Goal: Task Accomplishment & Management: Manage account settings

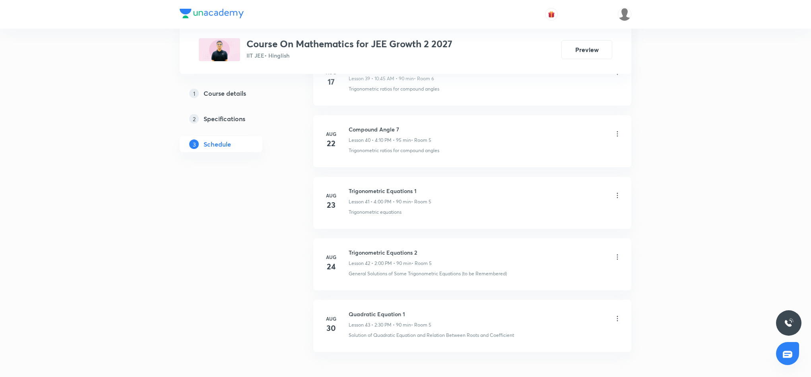
scroll to position [2929, 0]
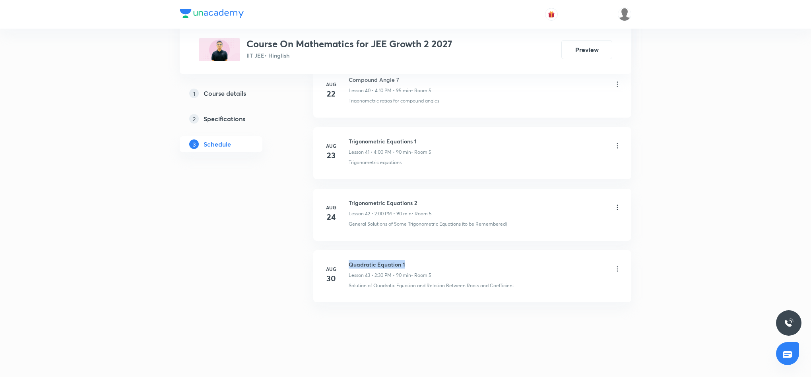
drag, startPoint x: 349, startPoint y: 262, endPoint x: 420, endPoint y: 260, distance: 71.2
click at [420, 260] on h6 "Quadratic Equation 1" at bounding box center [390, 264] width 83 height 8
copy h6 "Quadratic Equation 1"
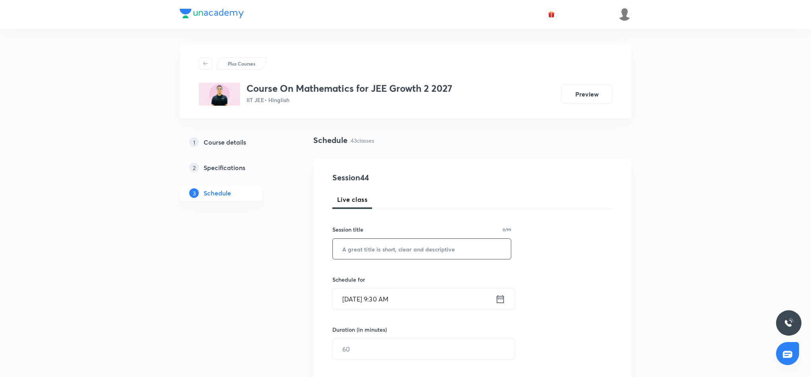
click at [406, 247] on input "text" at bounding box center [422, 249] width 178 height 20
paste input "Quadratic Equation 1"
type input "Quadratic Equation 2"
click at [499, 301] on icon at bounding box center [501, 299] width 10 height 11
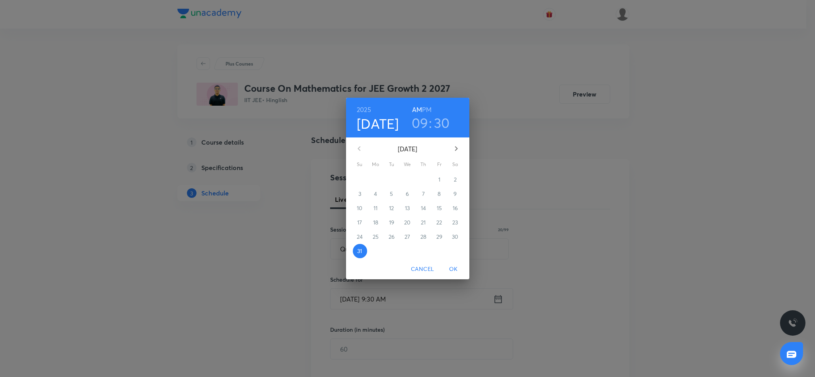
click at [420, 124] on h3 "09" at bounding box center [420, 123] width 17 height 17
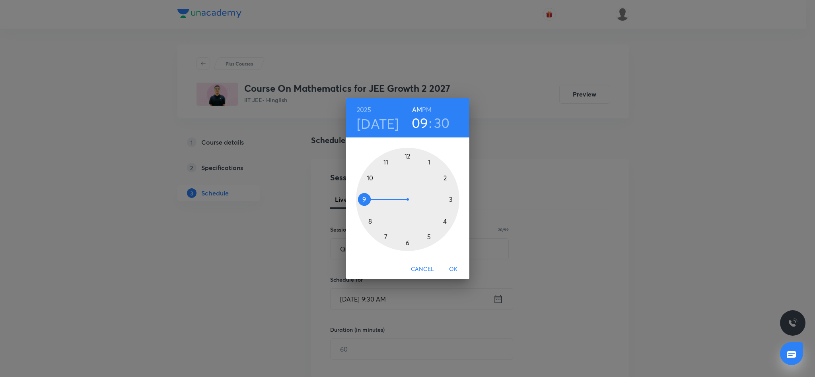
click at [370, 178] on div at bounding box center [407, 199] width 103 height 103
click at [362, 198] on div at bounding box center [407, 199] width 103 height 103
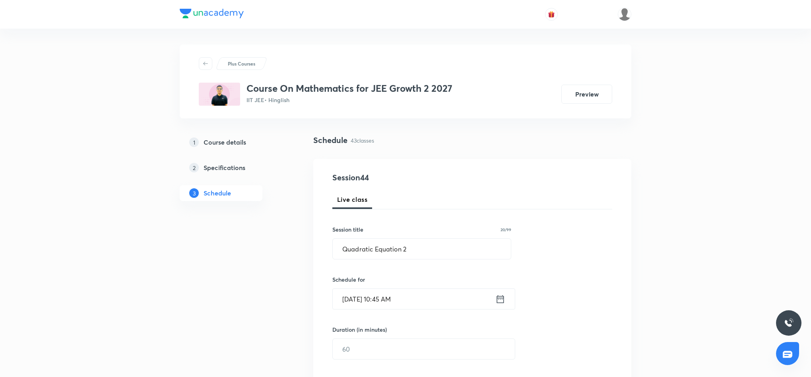
click at [410, 349] on input "text" at bounding box center [424, 349] width 182 height 20
click at [411, 346] on input "text" at bounding box center [424, 349] width 182 height 20
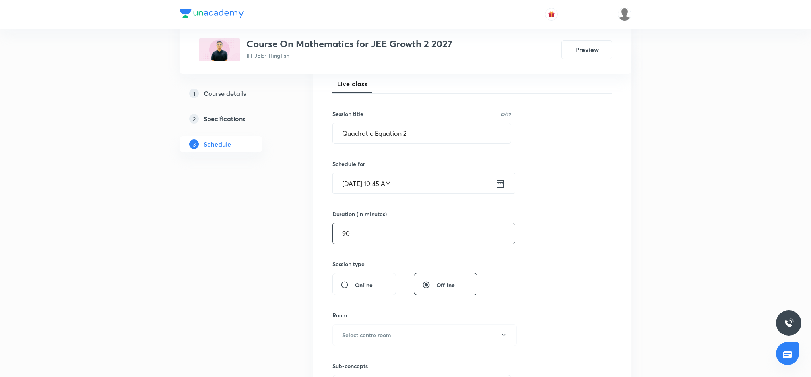
scroll to position [179, 0]
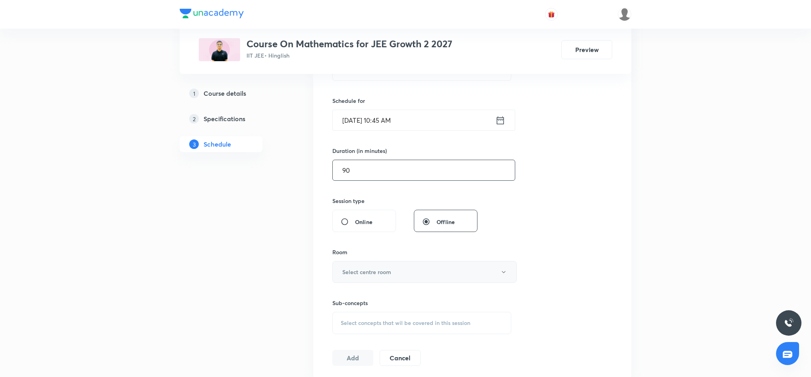
type input "90"
click at [467, 273] on button "Select centre room" at bounding box center [424, 272] width 185 height 22
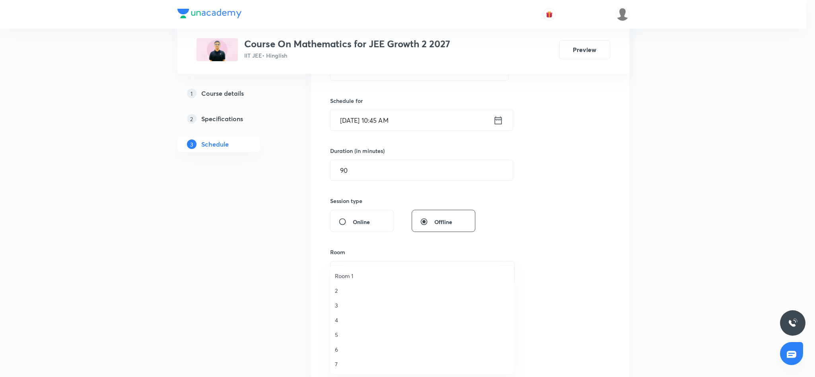
click at [335, 364] on span "7" at bounding box center [422, 364] width 174 height 8
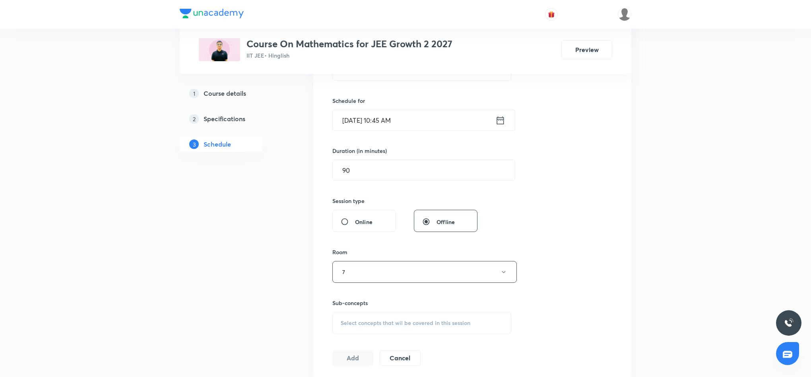
click at [375, 323] on span "Select concepts that wil be covered in this session" at bounding box center [406, 323] width 130 height 6
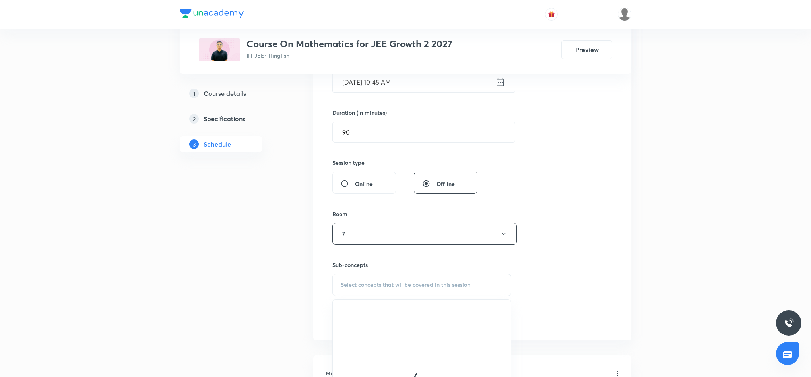
scroll to position [239, 0]
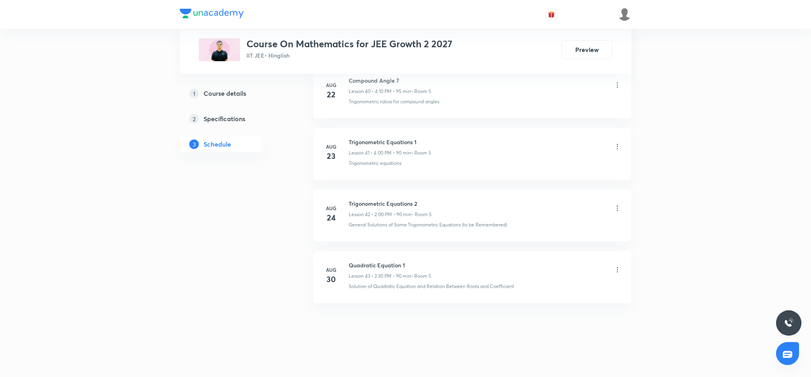
scroll to position [2929, 0]
drag, startPoint x: 349, startPoint y: 264, endPoint x: 414, endPoint y: 257, distance: 66.1
click at [414, 257] on li "Aug 30 Quadratic Equation 1 Lesson 43 • 2:30 PM • 90 min • Room 5 Solution of Q…" at bounding box center [472, 277] width 318 height 52
copy h6 "Quadratic Equation 1"
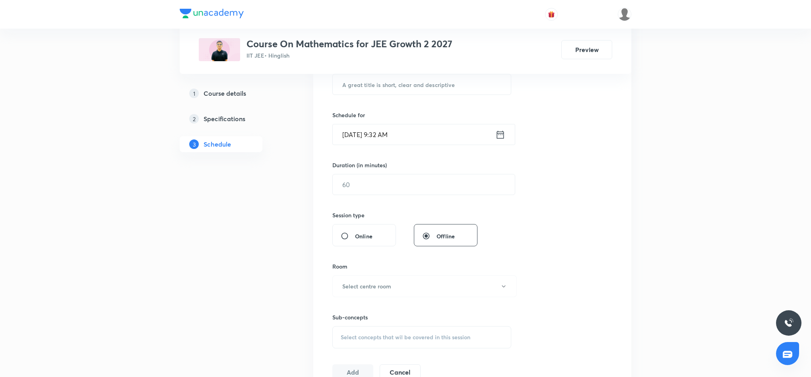
scroll to position [0, 0]
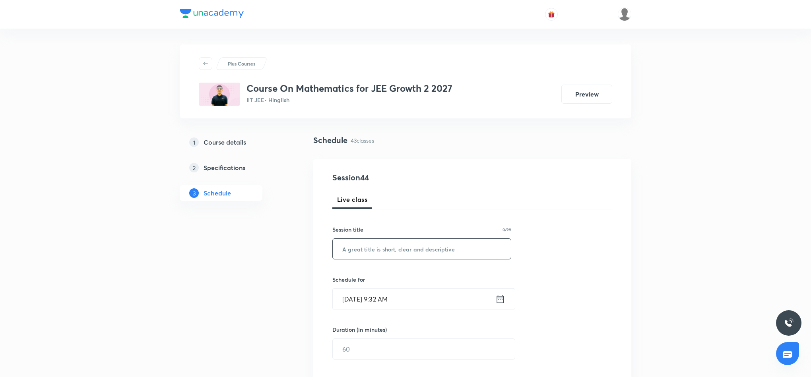
click at [406, 249] on input "text" at bounding box center [422, 249] width 178 height 20
paste input "Quadratic Equation 1"
type input "Quadratic Equation 2"
click at [501, 304] on icon at bounding box center [501, 299] width 10 height 11
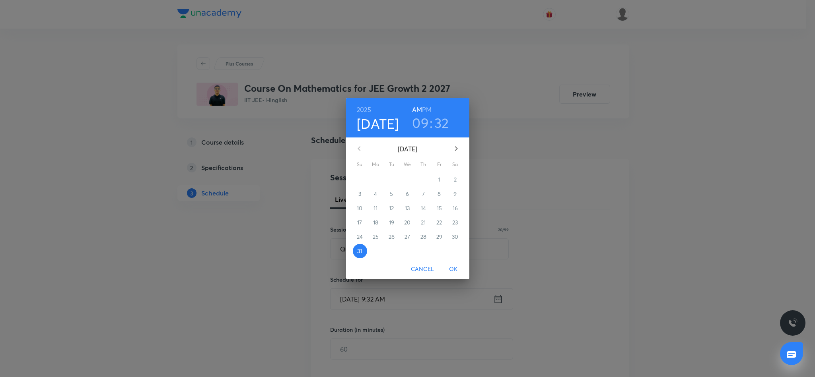
click at [422, 121] on h3 "09" at bounding box center [420, 123] width 17 height 17
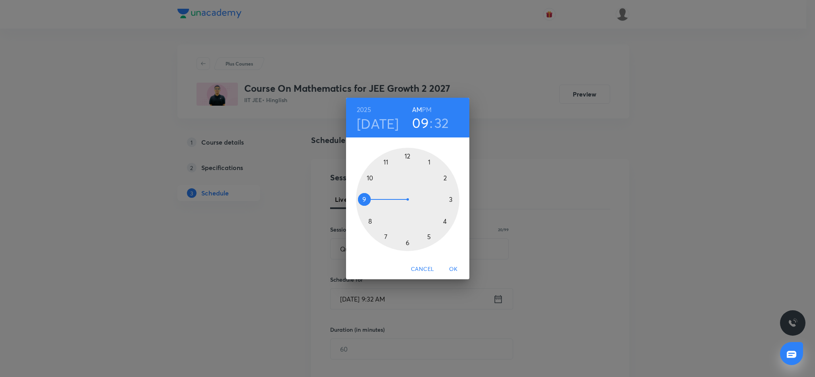
click at [369, 177] on div at bounding box center [407, 199] width 103 height 103
click at [364, 199] on div at bounding box center [407, 199] width 103 height 103
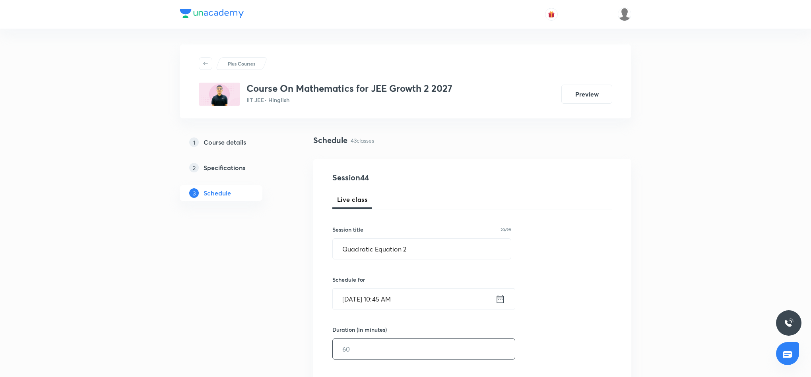
click at [367, 346] on input "text" at bounding box center [424, 349] width 182 height 20
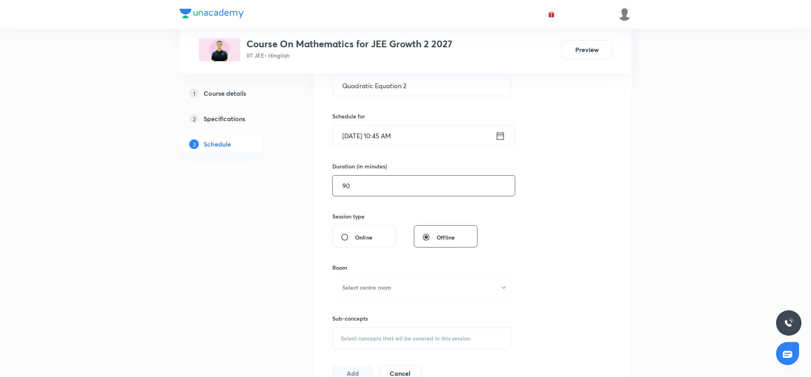
scroll to position [179, 0]
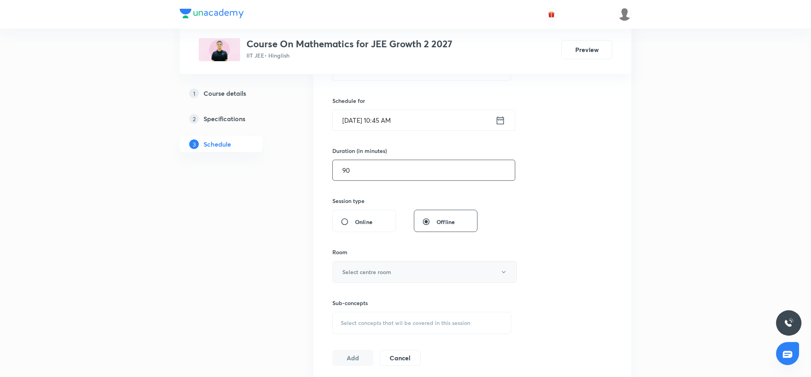
type input "90"
click at [357, 275] on h6 "Select centre room" at bounding box center [366, 272] width 49 height 8
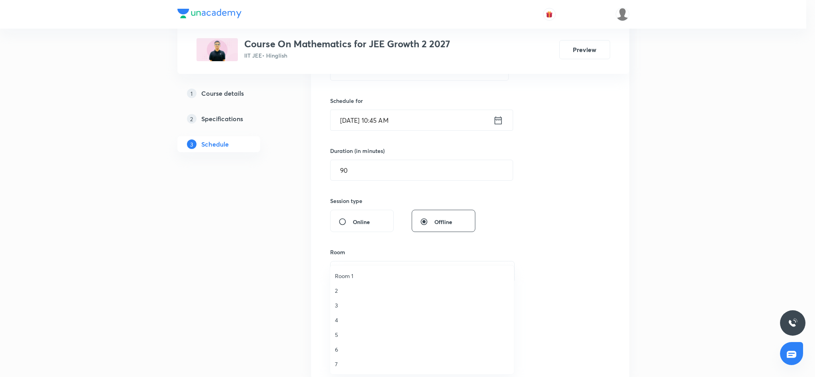
click at [335, 363] on span "7" at bounding box center [422, 364] width 174 height 8
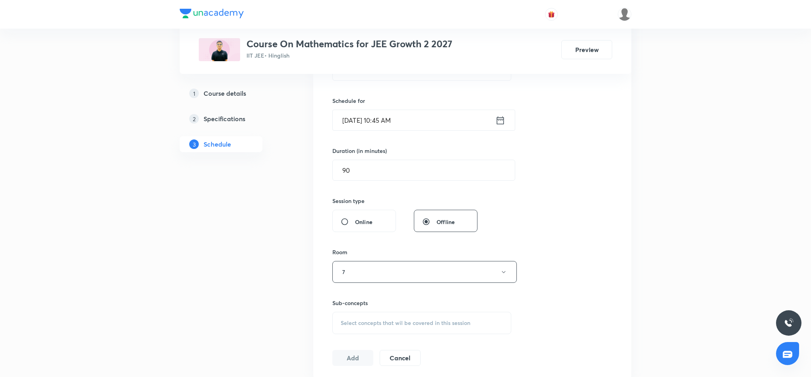
click at [372, 319] on div "Select concepts that wil be covered in this session" at bounding box center [421, 323] width 179 height 22
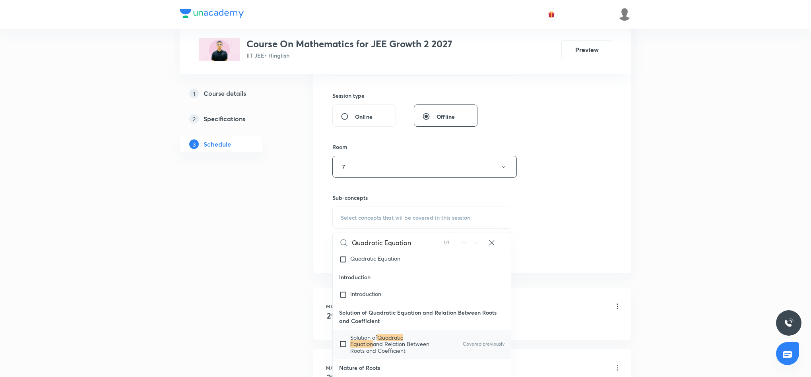
scroll to position [298, 0]
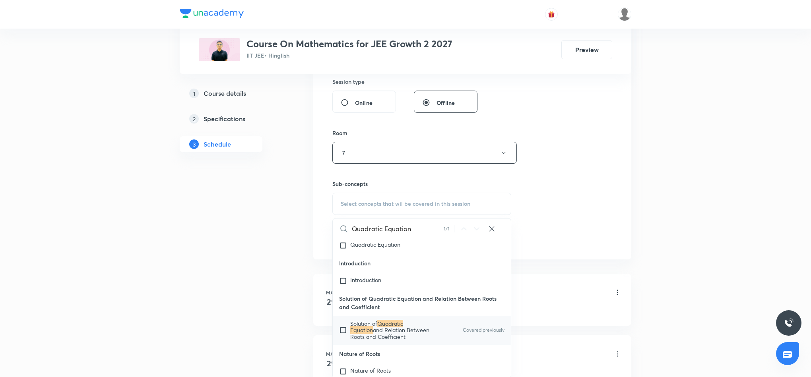
type input "Quadratic Equation"
click at [407, 340] on span "and Relation Between Roots and Coefficient" at bounding box center [389, 333] width 79 height 14
checkbox input "true"
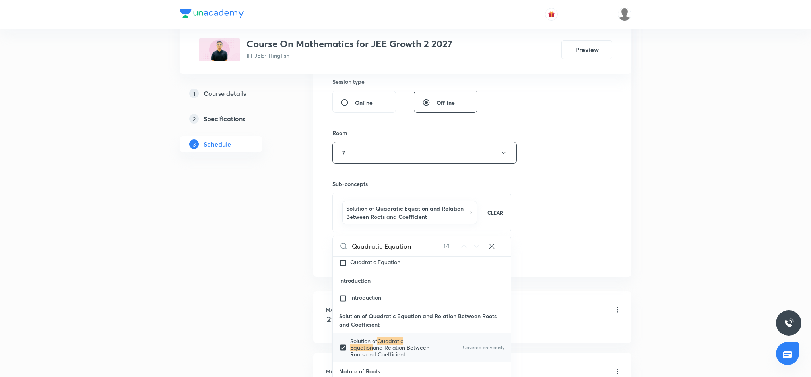
click at [573, 221] on div "Session 44 Live class Session title 20/99 Quadratic Equation 2 ​ Schedule for A…" at bounding box center [472, 69] width 280 height 391
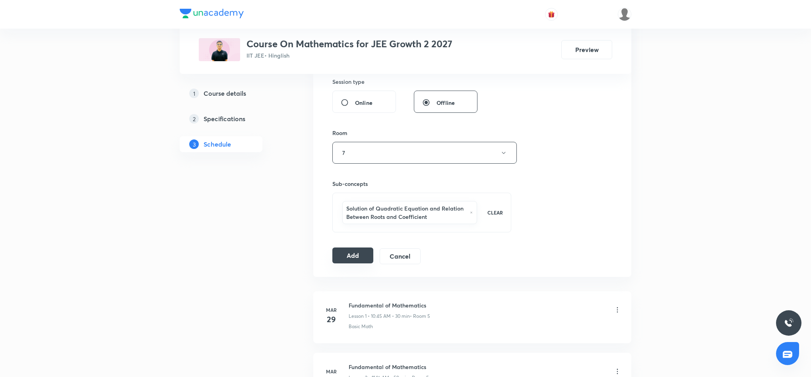
click at [348, 254] on button "Add" at bounding box center [352, 256] width 41 height 16
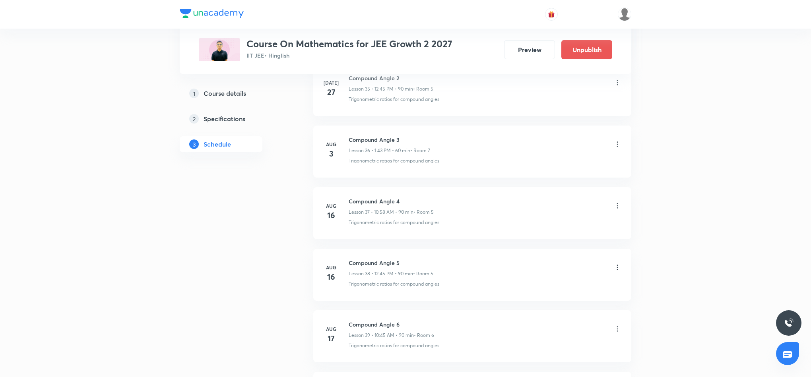
scroll to position [2624, 0]
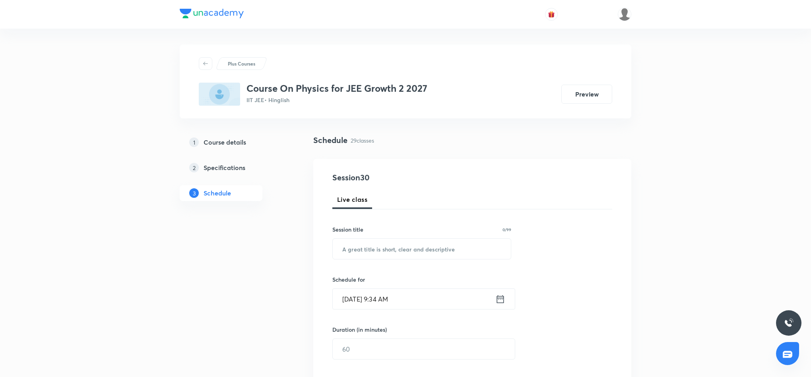
click at [385, 252] on input "text" at bounding box center [422, 249] width 178 height 20
paste input "Work energy power"
type input "Work energy power"
click at [499, 298] on icon at bounding box center [501, 299] width 10 height 11
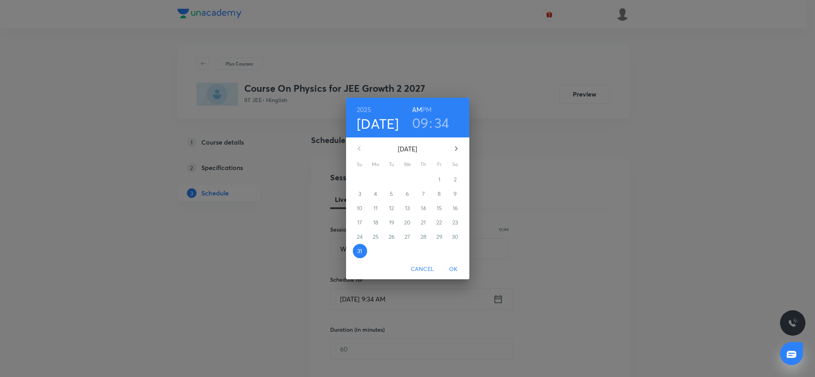
click at [418, 124] on h3 "09" at bounding box center [420, 123] width 17 height 17
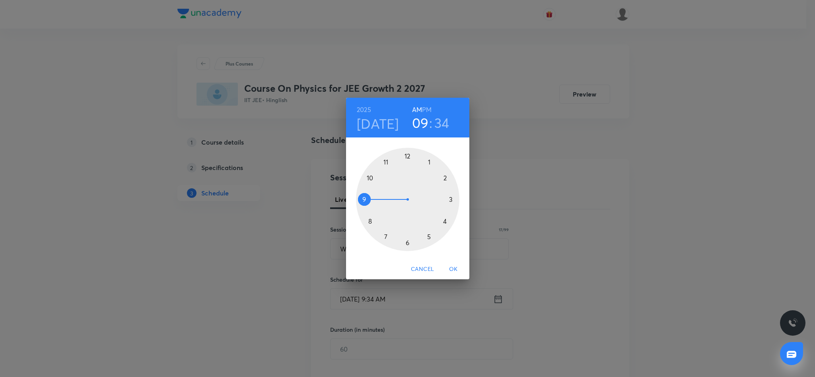
click at [407, 156] on div at bounding box center [407, 199] width 103 height 103
click at [363, 199] on div at bounding box center [407, 199] width 103 height 103
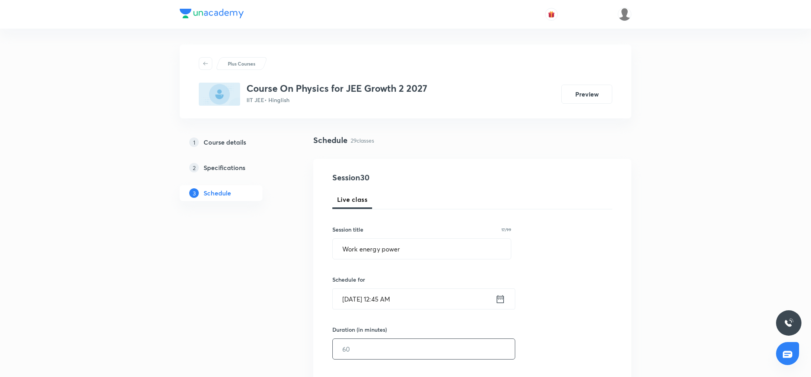
click at [410, 354] on input "text" at bounding box center [424, 349] width 182 height 20
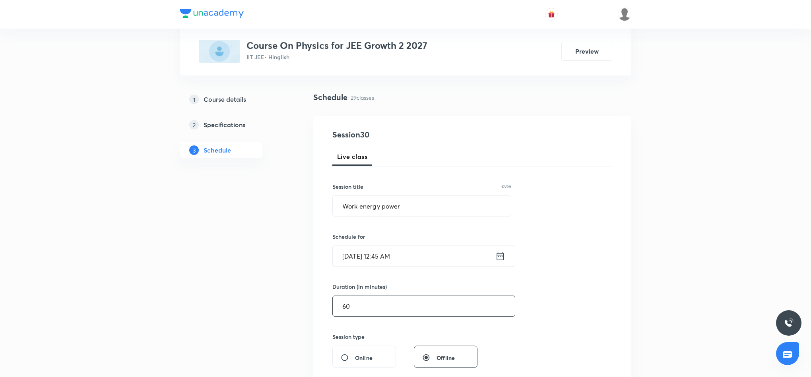
scroll to position [179, 0]
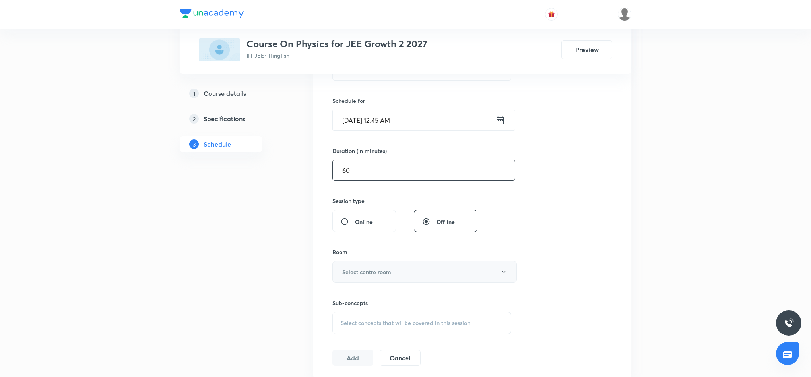
type input "60"
click at [404, 272] on button "Select centre room" at bounding box center [424, 272] width 185 height 22
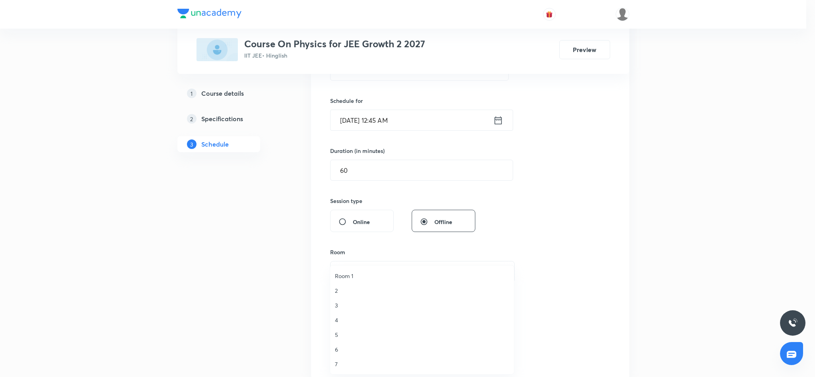
click at [335, 363] on span "7" at bounding box center [422, 364] width 174 height 8
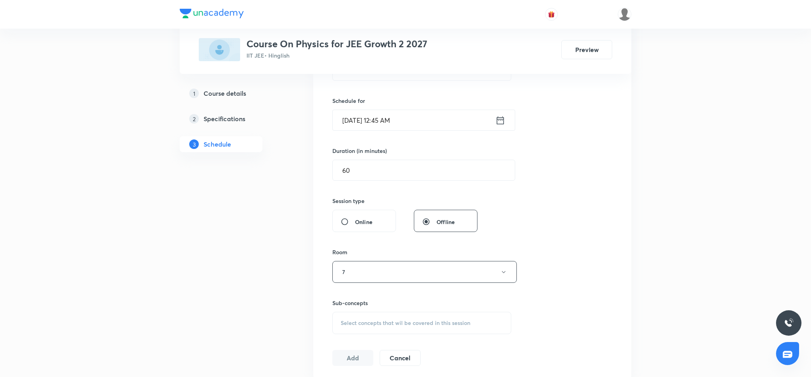
click at [371, 320] on span "Select concepts that wil be covered in this session" at bounding box center [406, 323] width 130 height 6
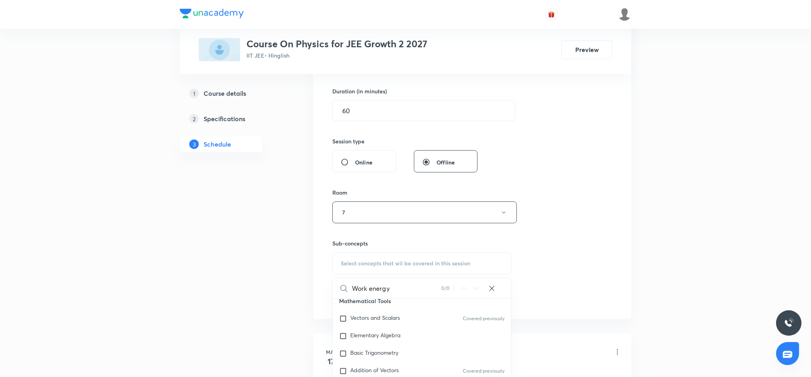
scroll to position [119, 0]
type input "Work energy"
click at [376, 348] on span "Representation of Vector" at bounding box center [382, 346] width 64 height 8
checkbox input "true"
click at [558, 222] on div "Session 30 Live class Session title 17/99 Work energy power ​ Schedule for Aug …" at bounding box center [472, 124] width 280 height 383
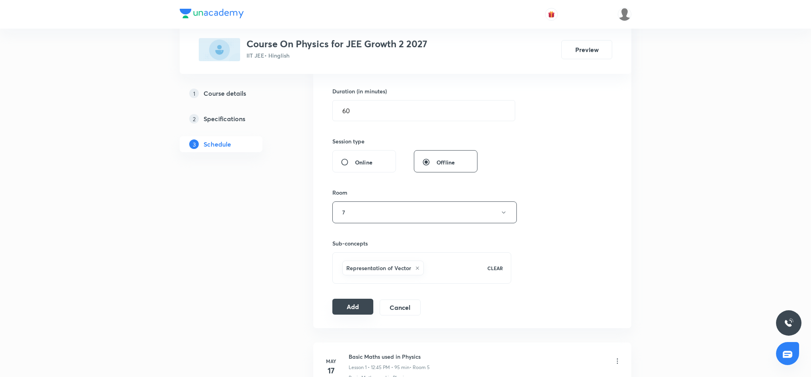
click at [340, 311] on button "Add" at bounding box center [352, 307] width 41 height 16
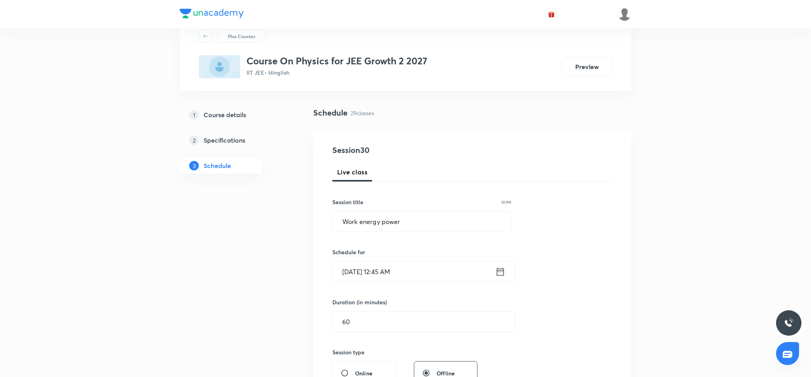
scroll to position [0, 0]
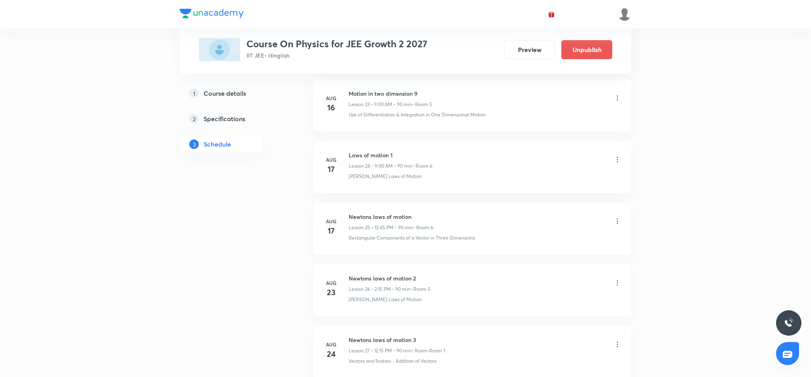
scroll to position [1755, 0]
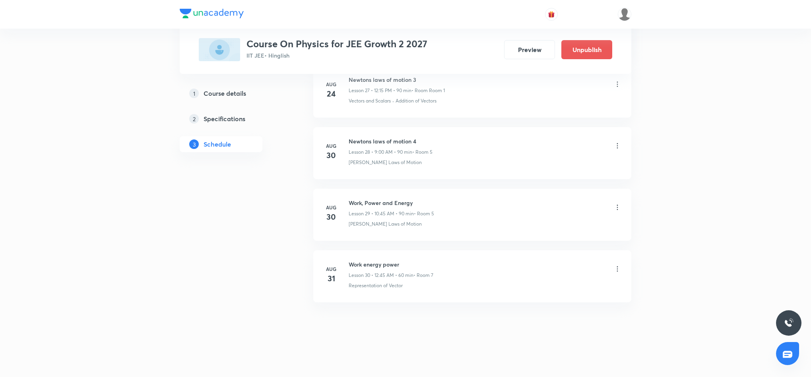
click at [617, 268] on icon at bounding box center [618, 269] width 8 height 8
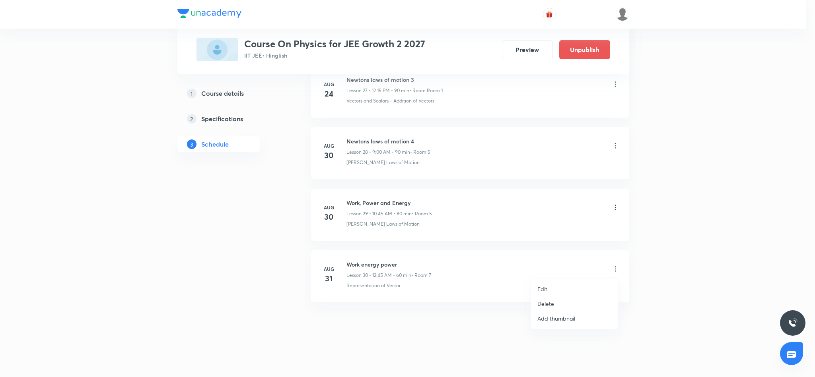
click at [543, 289] on p "Edit" at bounding box center [542, 289] width 10 height 8
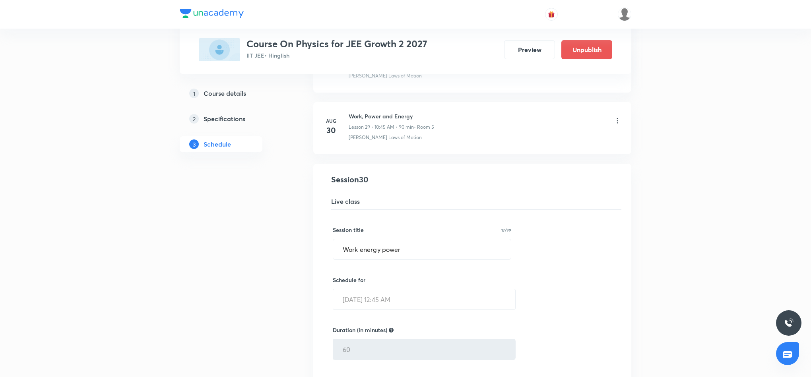
scroll to position [1815, 0]
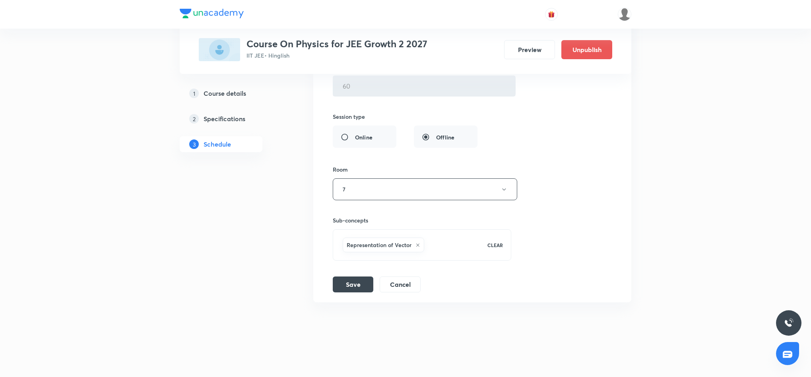
scroll to position [2063, 0]
click at [410, 287] on button "Cancel" at bounding box center [400, 284] width 41 height 16
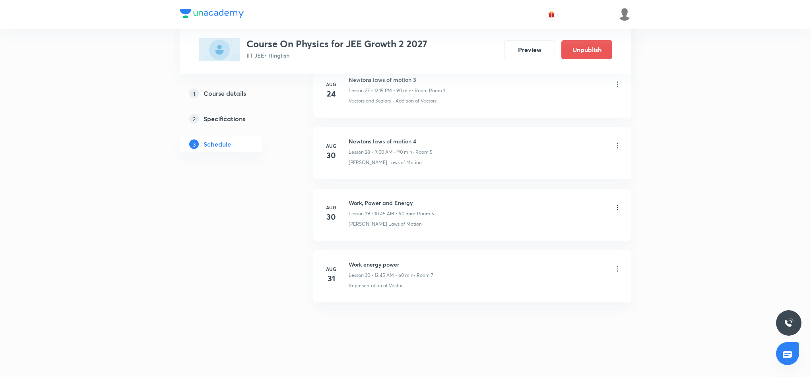
scroll to position [1755, 0]
click at [617, 268] on icon at bounding box center [618, 269] width 8 height 8
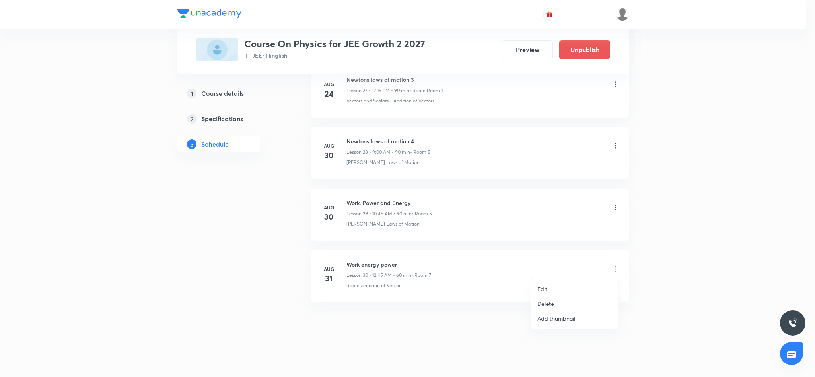
click at [538, 288] on p "Edit" at bounding box center [542, 289] width 10 height 8
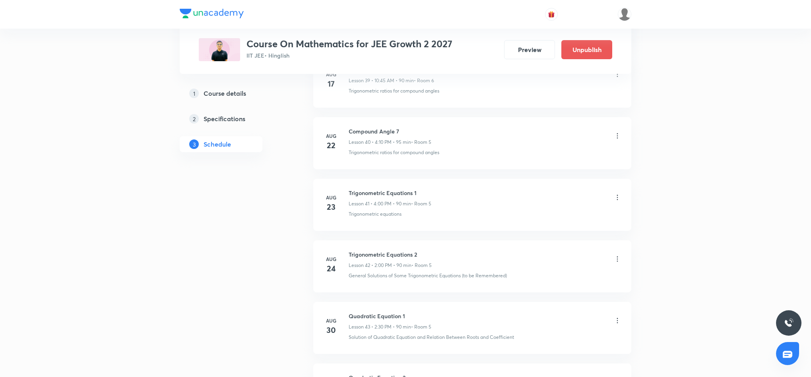
scroll to position [2991, 0]
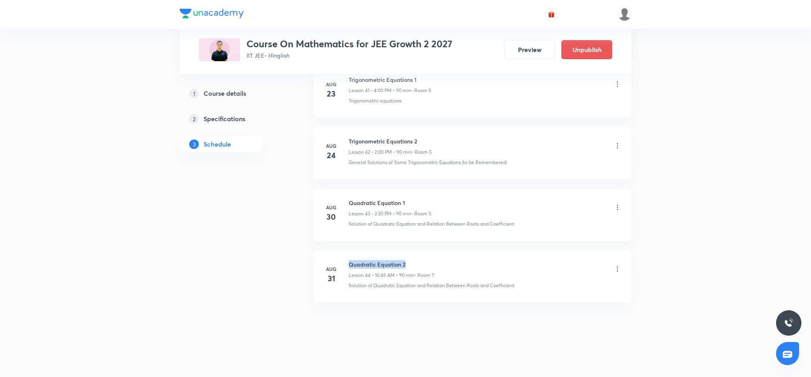
drag, startPoint x: 347, startPoint y: 261, endPoint x: 414, endPoint y: 261, distance: 67.2
click at [414, 261] on div "[DATE] Quadratic Equation 2 Lesson 44 • 10:45 AM • 90 min • Room 7 Solution of …" at bounding box center [472, 274] width 298 height 29
copy h6 "Quadratic Equation 2"
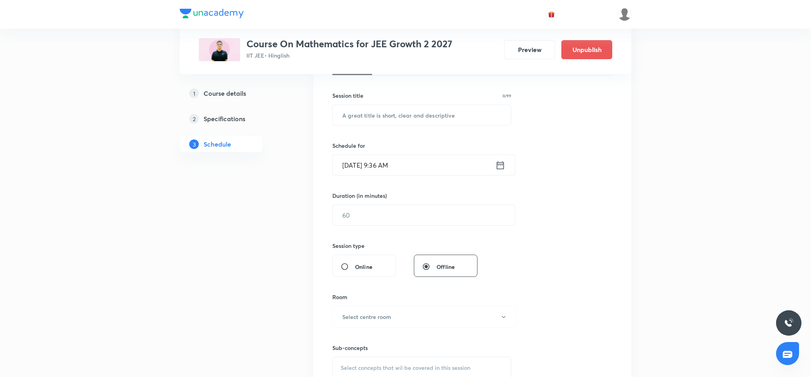
scroll to position [0, 0]
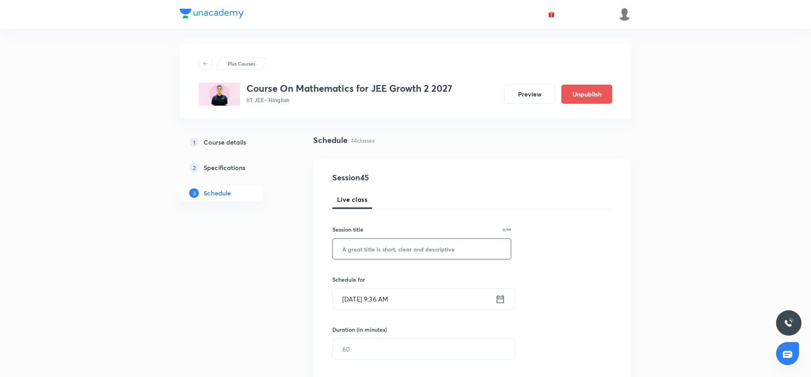
click at [422, 247] on input "text" at bounding box center [422, 249] width 178 height 20
paste input "Quadratic Equation 2"
type input "Quadratic Equation 3"
click at [499, 301] on icon at bounding box center [501, 299] width 10 height 11
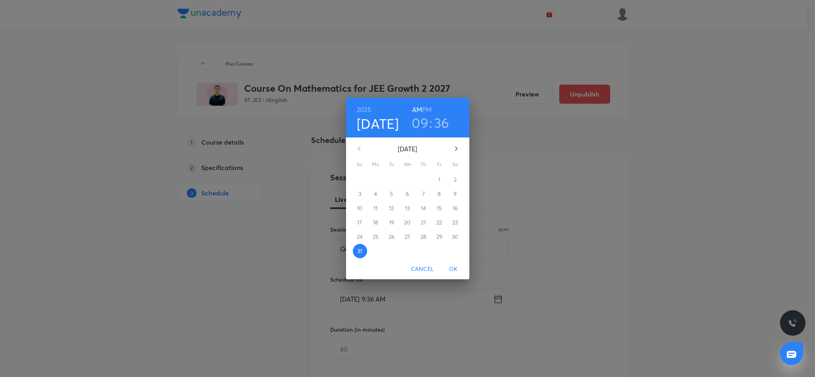
click at [422, 124] on h3 "09" at bounding box center [420, 123] width 17 height 17
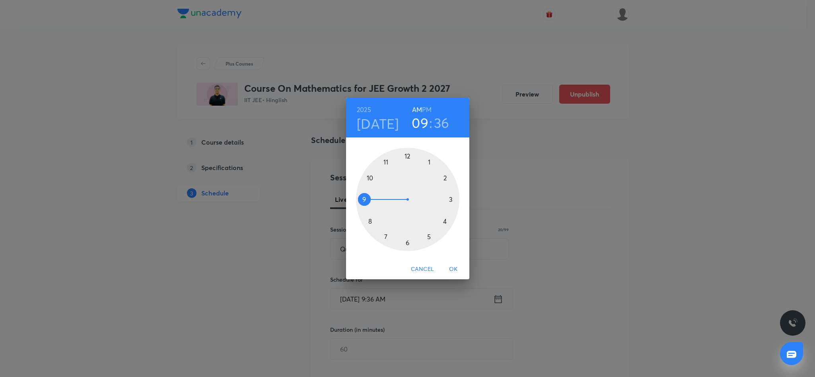
click at [447, 177] on div at bounding box center [407, 199] width 103 height 103
click at [407, 245] on div at bounding box center [407, 199] width 103 height 103
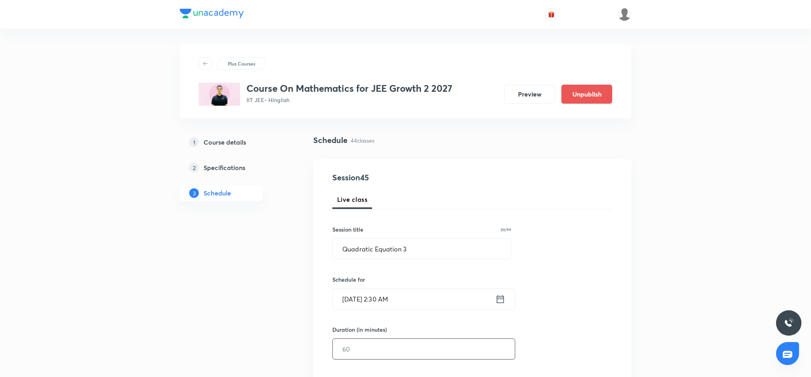
click at [408, 352] on input "text" at bounding box center [424, 349] width 182 height 20
type input "90"
click at [500, 301] on icon at bounding box center [501, 299] width 10 height 11
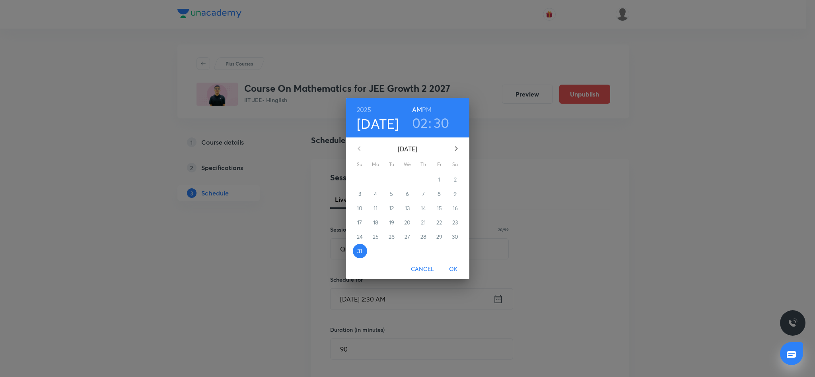
click at [427, 113] on h6 "PM" at bounding box center [427, 109] width 10 height 11
click at [455, 268] on span "OK" at bounding box center [453, 269] width 19 height 10
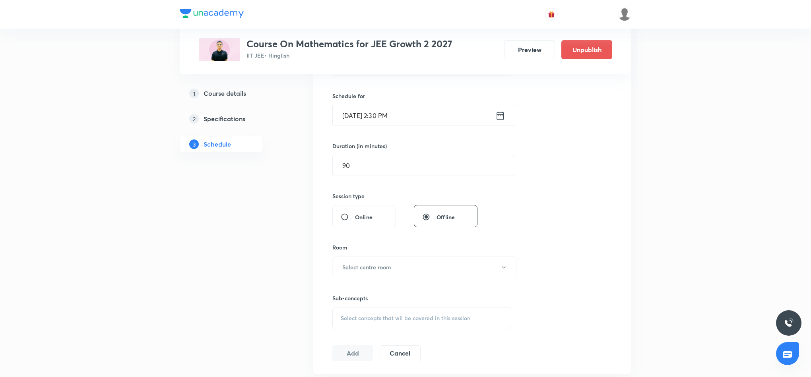
scroll to position [179, 0]
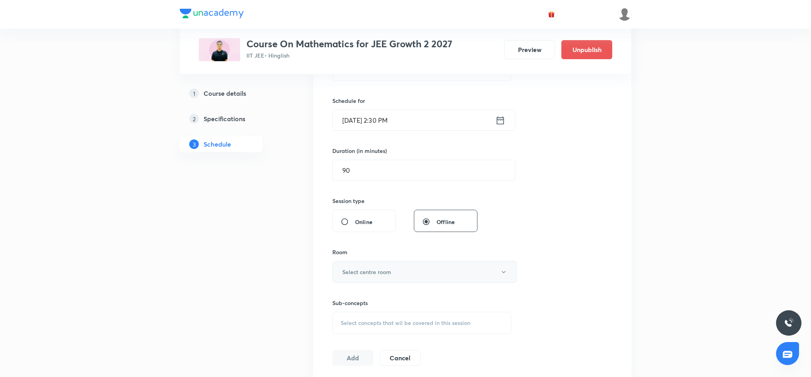
click at [404, 272] on button "Select centre room" at bounding box center [424, 272] width 185 height 22
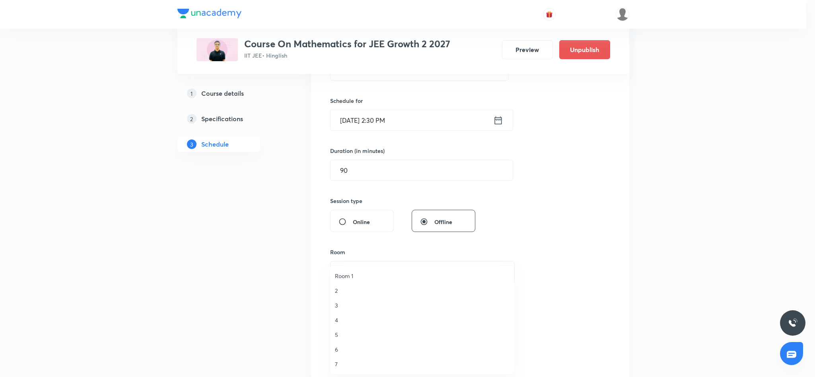
click at [337, 363] on span "7" at bounding box center [422, 364] width 174 height 8
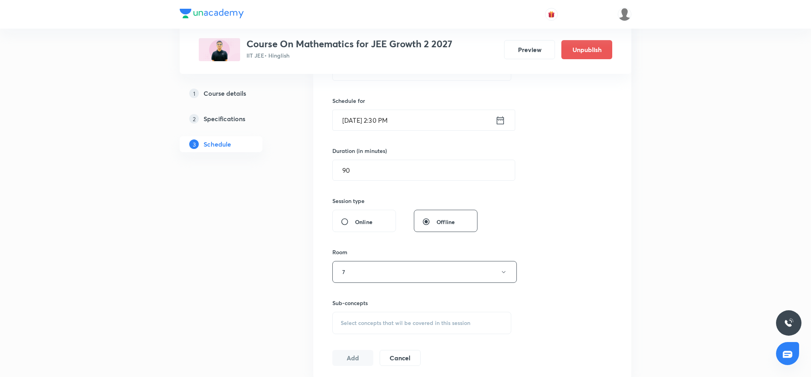
click at [365, 324] on span "Select concepts that wil be covered in this session" at bounding box center [406, 323] width 130 height 6
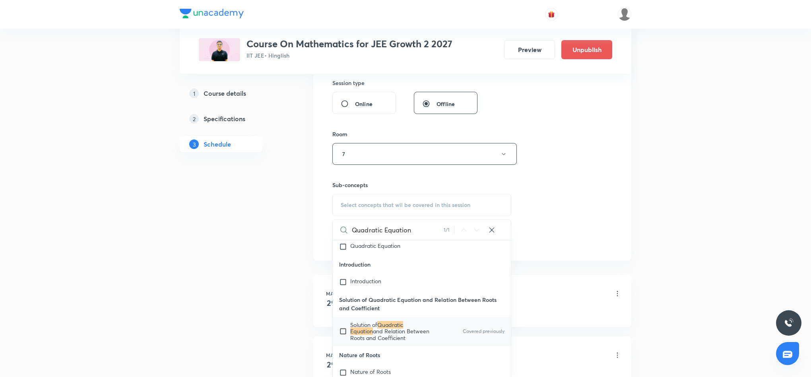
scroll to position [298, 0]
type input "Quadratic Equation"
click at [376, 340] on span "and Relation Between Roots and Coefficient" at bounding box center [389, 333] width 79 height 14
checkbox input "true"
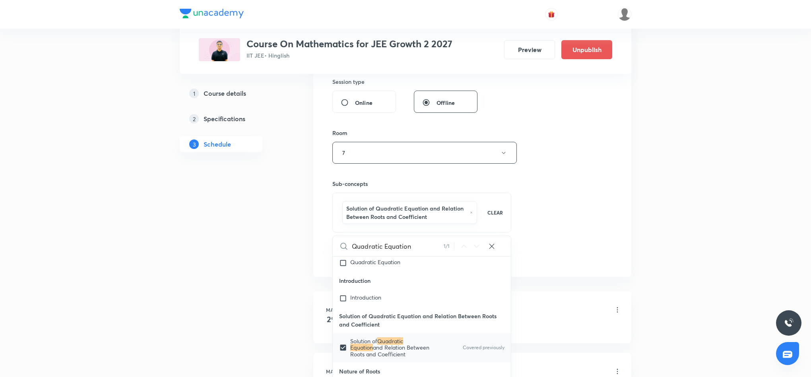
click at [531, 209] on div "Session 45 Live class Session title 20/99 Quadratic Equation 3 ​ Schedule for A…" at bounding box center [472, 69] width 280 height 391
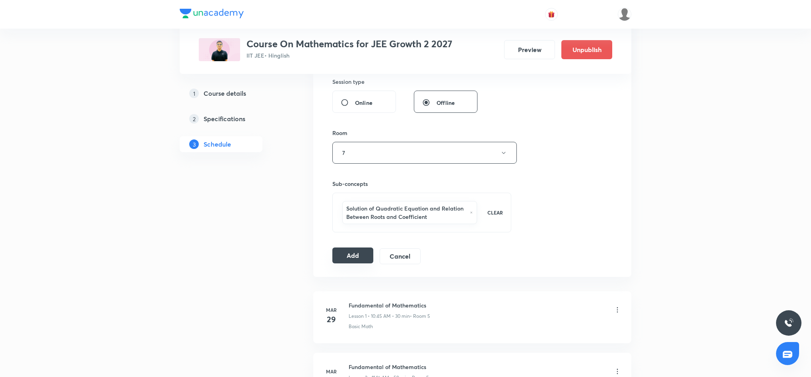
click at [349, 258] on button "Add" at bounding box center [352, 256] width 41 height 16
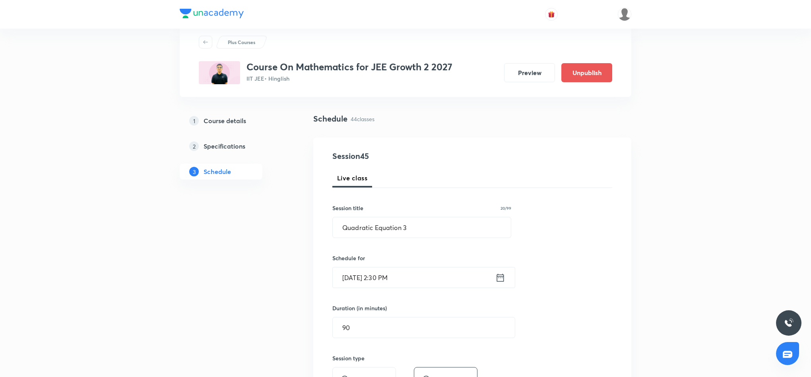
scroll to position [0, 0]
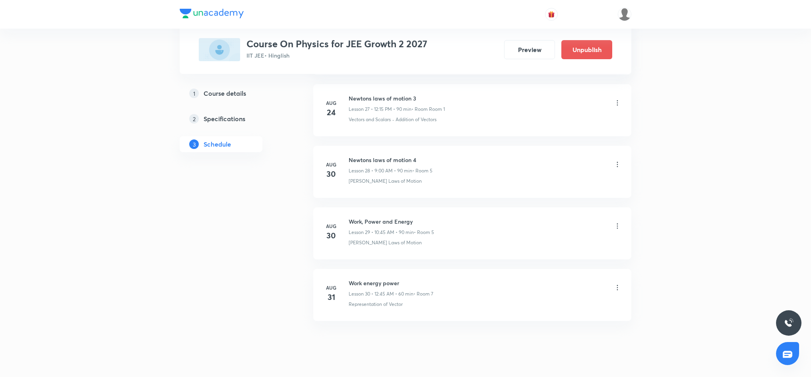
scroll to position [2122, 0]
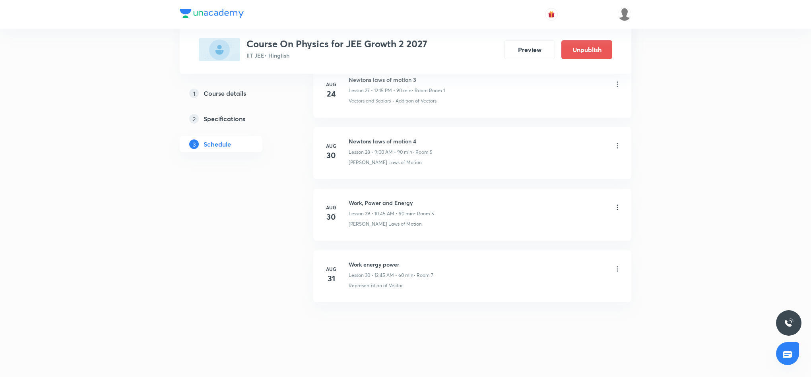
click at [617, 269] on icon at bounding box center [617, 269] width 1 height 5
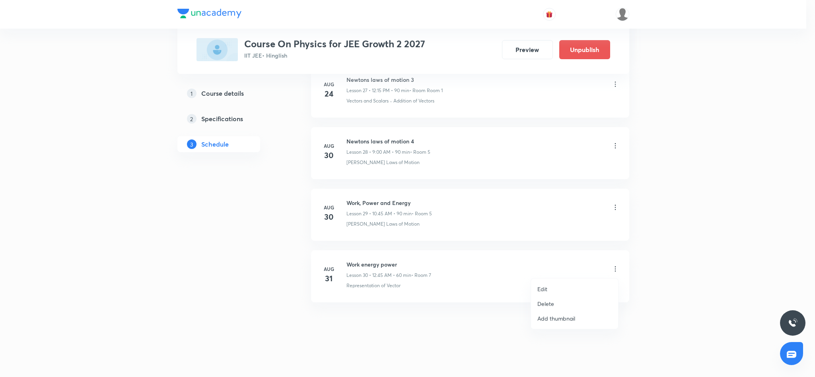
click at [545, 299] on li "Delete" at bounding box center [574, 304] width 87 height 15
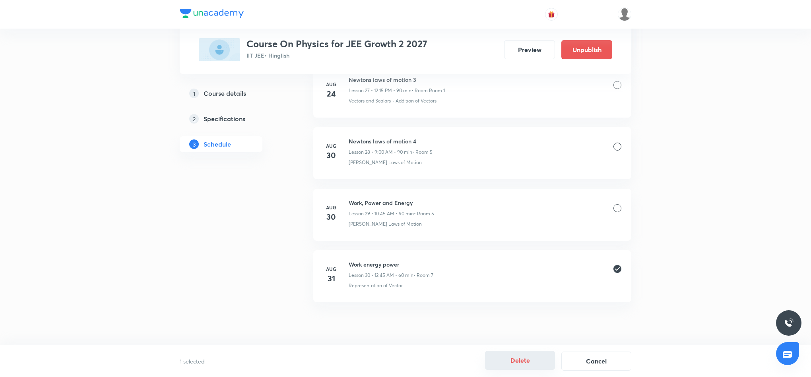
click at [537, 363] on button "Delete" at bounding box center [520, 360] width 70 height 19
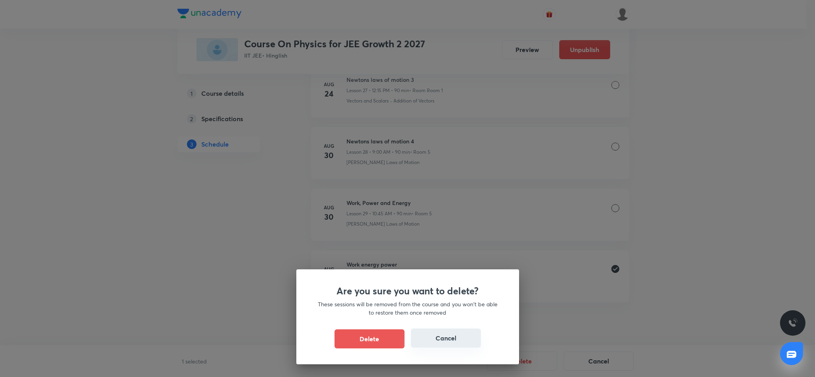
click at [456, 337] on button "Cancel" at bounding box center [446, 338] width 70 height 19
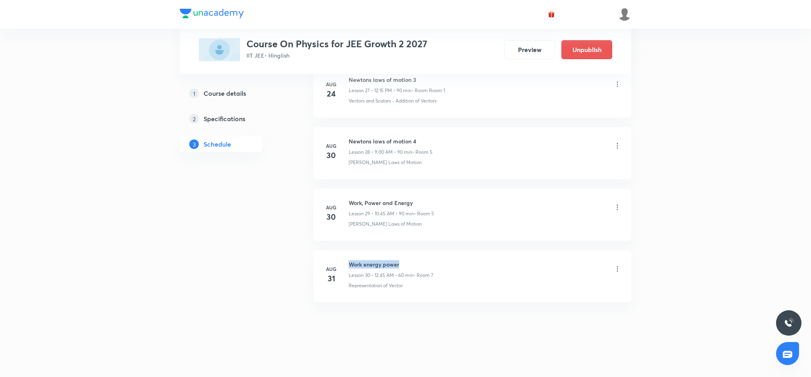
drag, startPoint x: 350, startPoint y: 264, endPoint x: 407, endPoint y: 265, distance: 57.3
click at [407, 265] on h6 "Work energy power" at bounding box center [391, 264] width 85 height 8
copy h6 "Work energy power"
click at [617, 269] on icon at bounding box center [617, 269] width 1 height 5
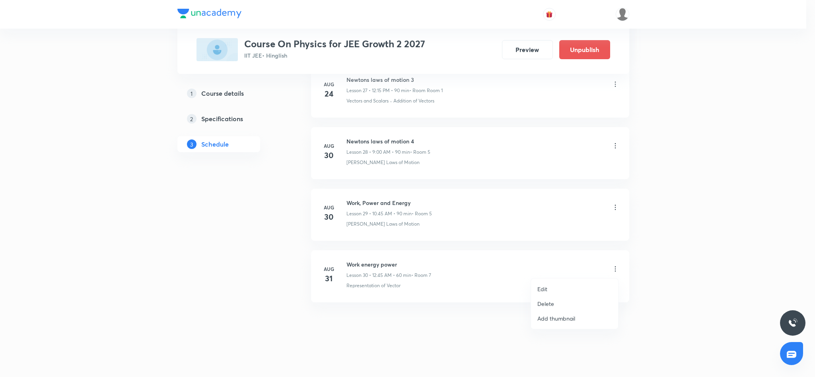
click at [545, 306] on p "Delete" at bounding box center [545, 304] width 17 height 8
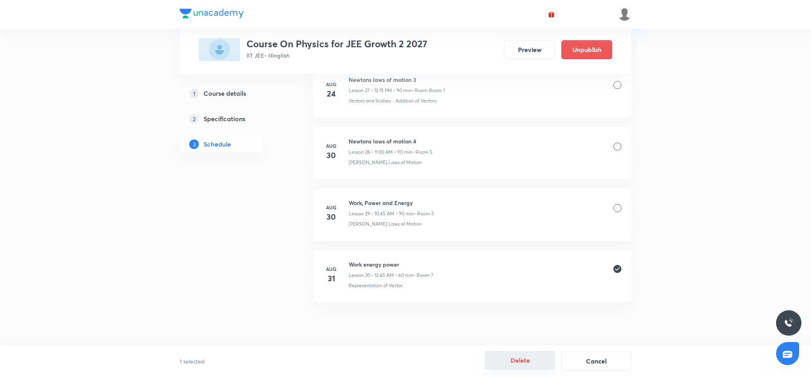
click at [513, 361] on button "Delete" at bounding box center [520, 360] width 70 height 19
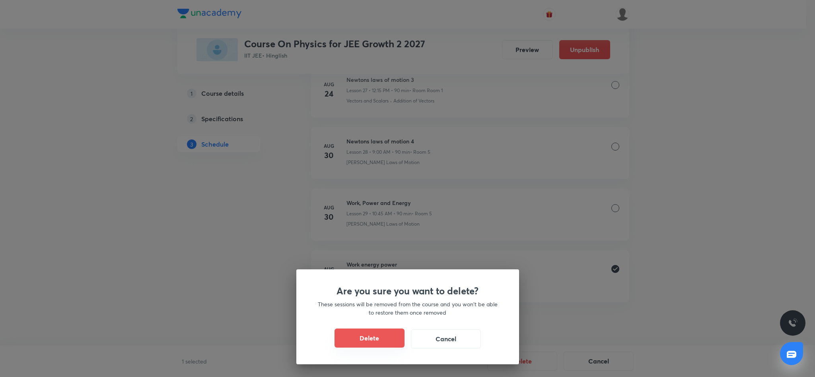
click at [398, 336] on button "Delete" at bounding box center [369, 338] width 70 height 19
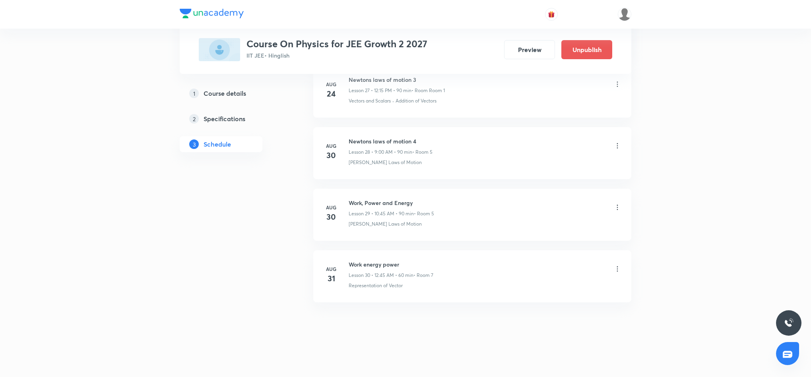
scroll to position [2060, 0]
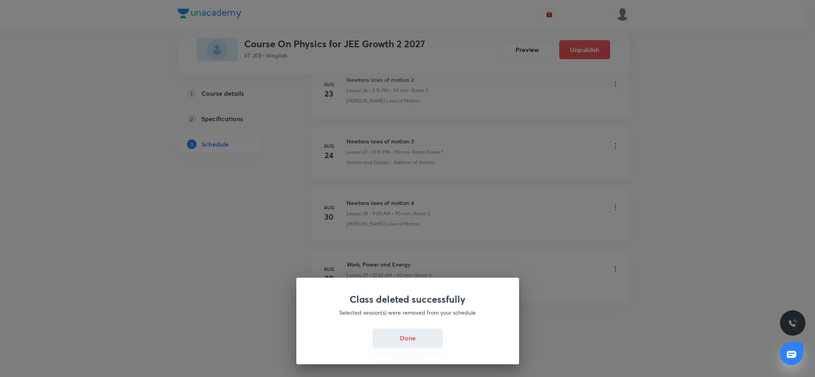
click at [409, 340] on button "Done" at bounding box center [408, 338] width 70 height 19
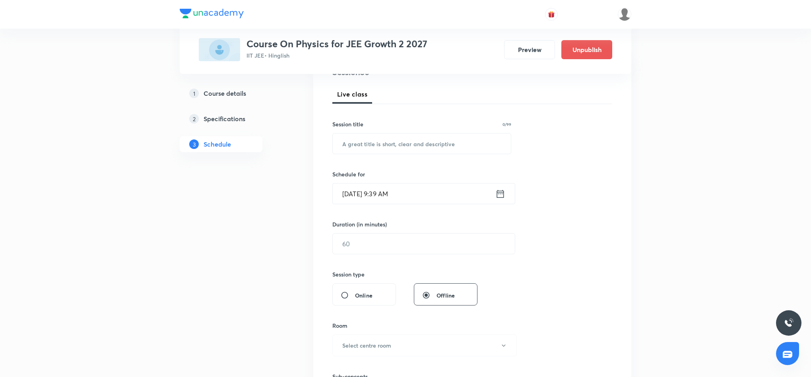
scroll to position [0, 0]
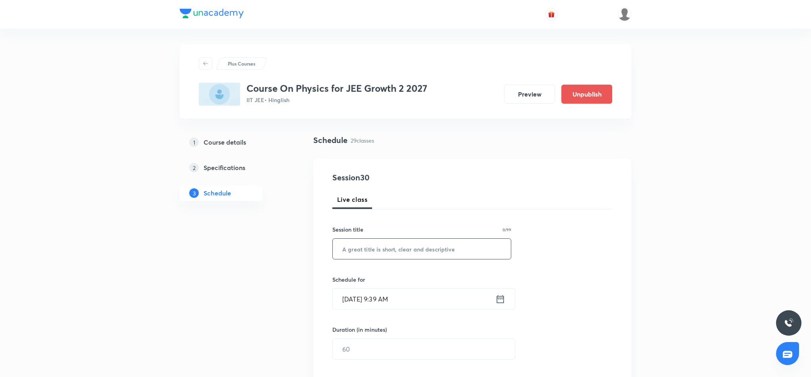
click at [387, 246] on input "text" at bounding box center [422, 249] width 178 height 20
paste input "Work energy power"
type input "Work energy power"
click at [500, 301] on icon at bounding box center [501, 299] width 10 height 11
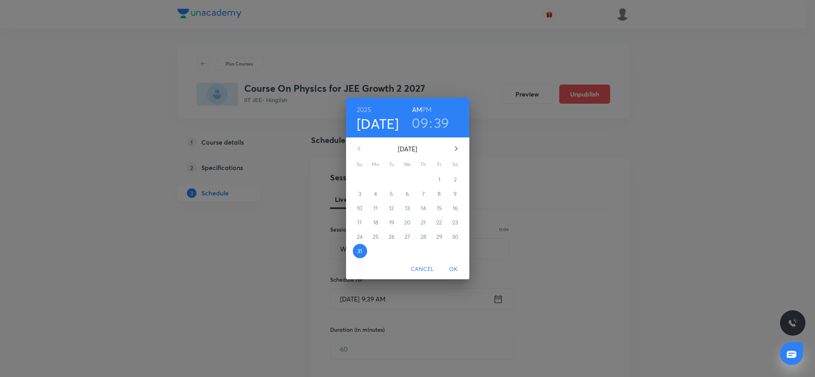
click at [426, 106] on h6 "PM" at bounding box center [427, 109] width 10 height 11
click at [422, 126] on h3 "09" at bounding box center [420, 123] width 17 height 17
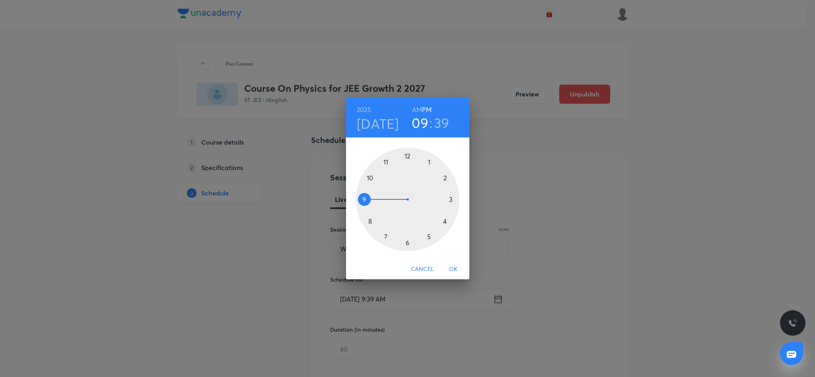
click at [408, 155] on div at bounding box center [407, 199] width 103 height 103
click at [364, 200] on div at bounding box center [407, 199] width 103 height 103
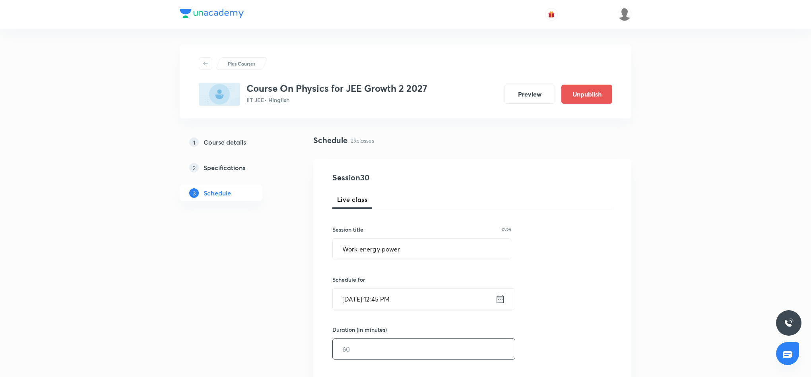
click at [387, 351] on input "text" at bounding box center [424, 349] width 182 height 20
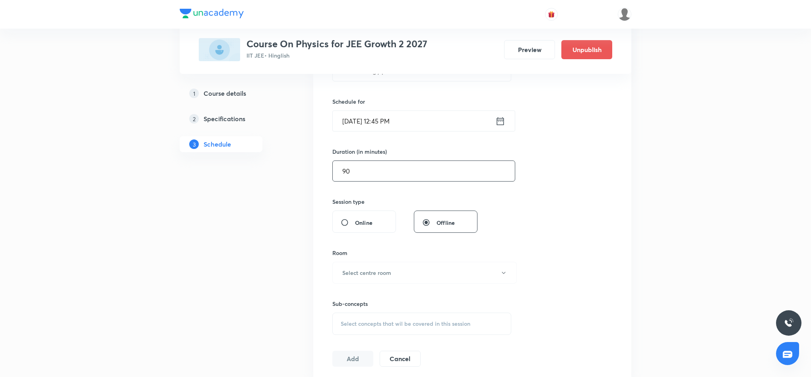
scroll to position [179, 0]
type input "90"
click at [469, 270] on button "Select centre room" at bounding box center [424, 272] width 185 height 22
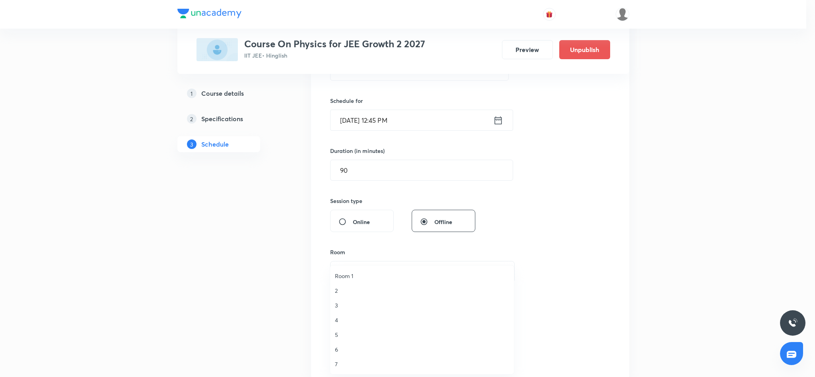
click at [337, 367] on span "7" at bounding box center [422, 364] width 174 height 8
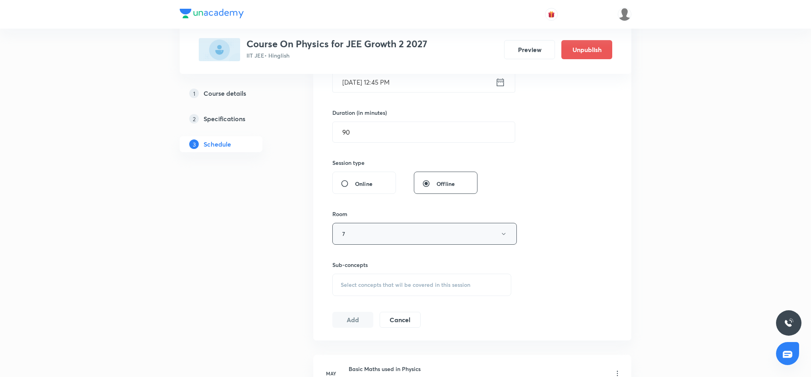
scroll to position [239, 0]
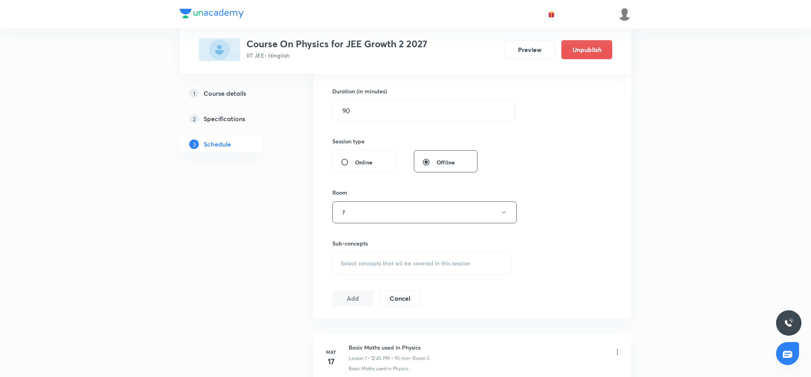
click at [432, 260] on span "Select concepts that wil be covered in this session" at bounding box center [406, 263] width 130 height 6
type input "Work"
click at [396, 343] on span "Done by Constant Force" at bounding box center [394, 346] width 62 height 8
checkbox input "true"
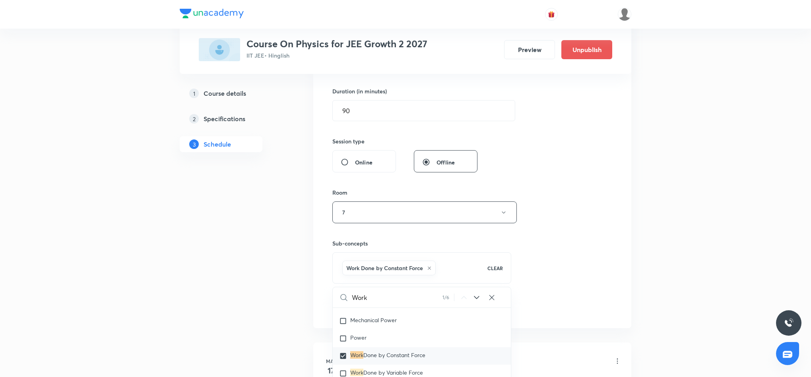
click at [579, 210] on div "Session 30 Live class Session title 17/99 Work energy power ​ Schedule for Aug …" at bounding box center [472, 124] width 280 height 383
click at [358, 302] on button "Add" at bounding box center [352, 307] width 41 height 16
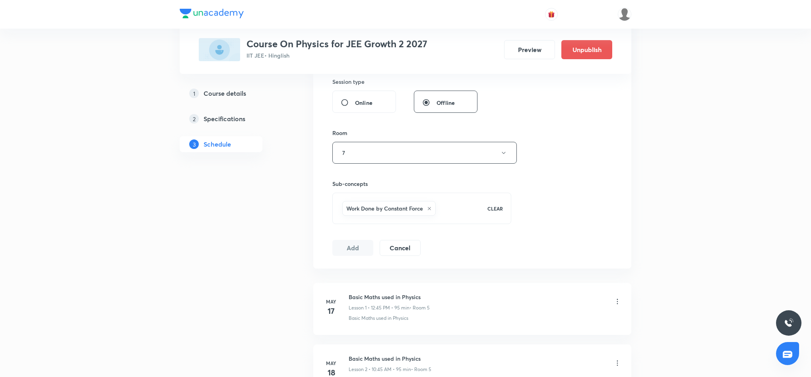
scroll to position [358, 0]
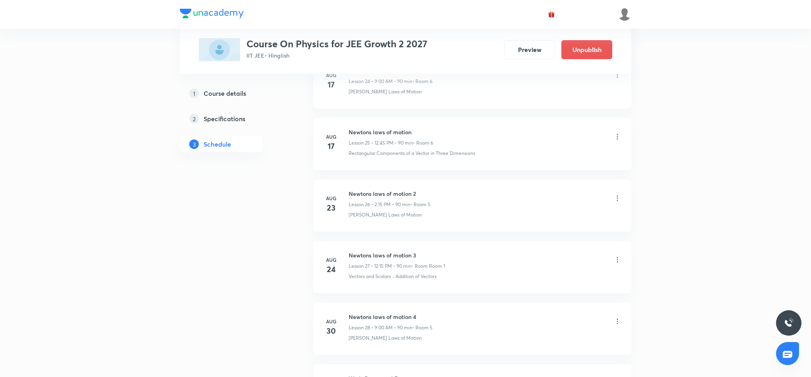
scroll to position [2070, 0]
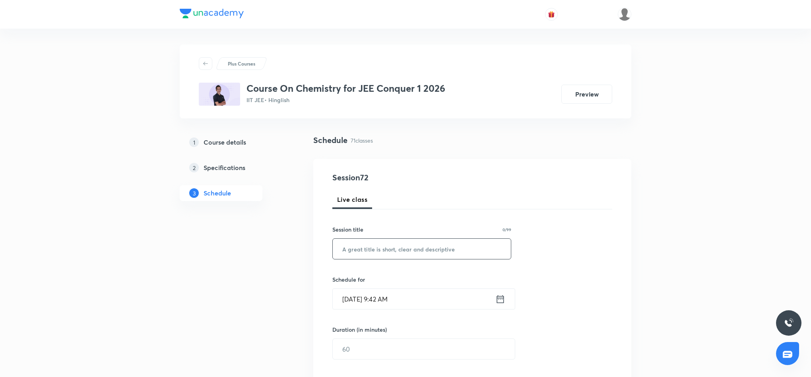
click at [385, 249] on input "text" at bounding box center [422, 249] width 178 height 20
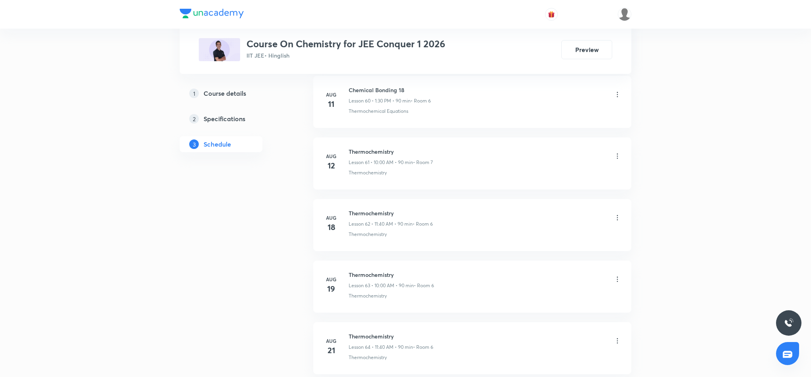
scroll to position [4666, 0]
